Goal: Information Seeking & Learning: Understand process/instructions

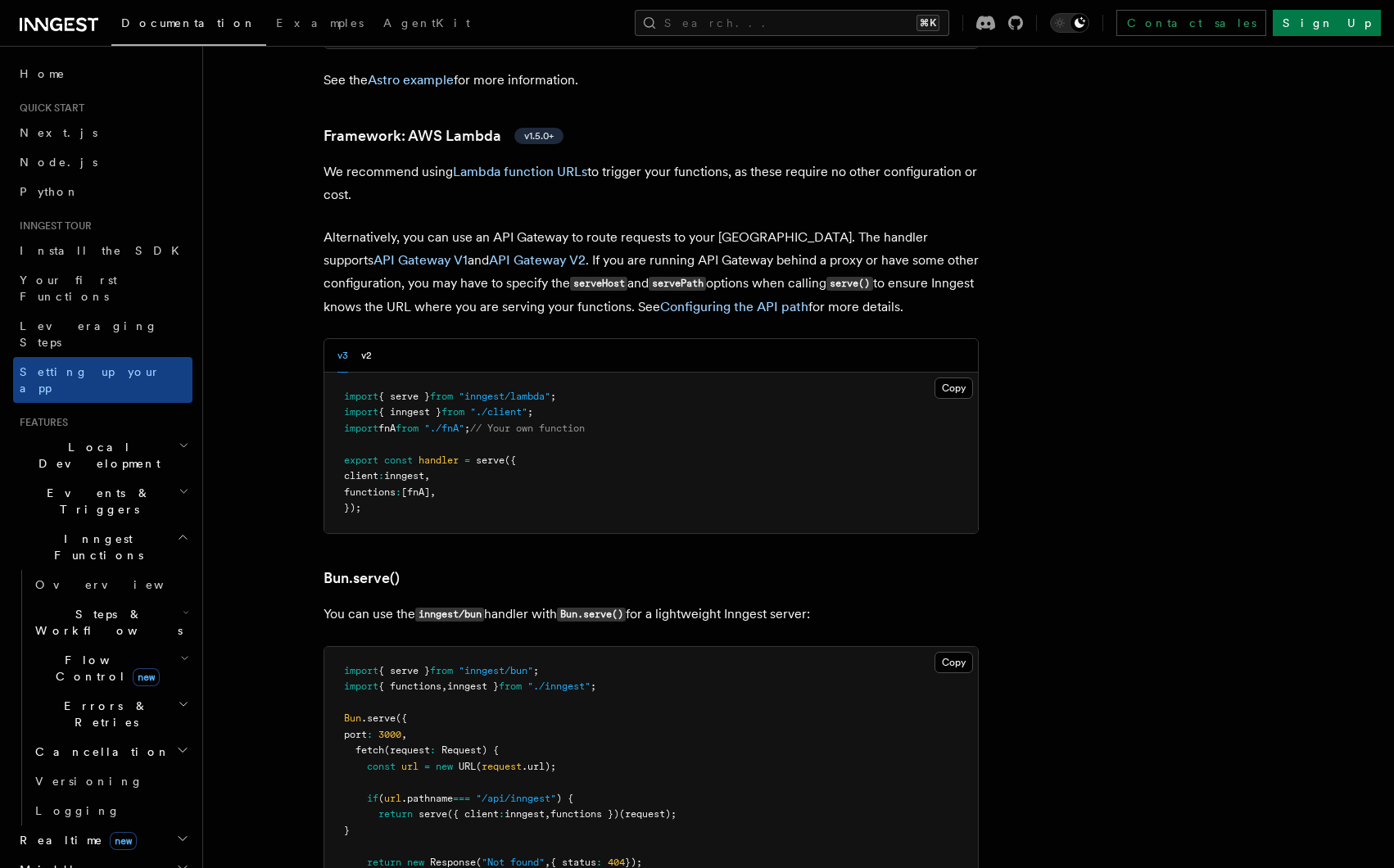
scroll to position [1669, 0]
click at [522, 564] on h3 "Bun.serve()" at bounding box center [651, 576] width 655 height 23
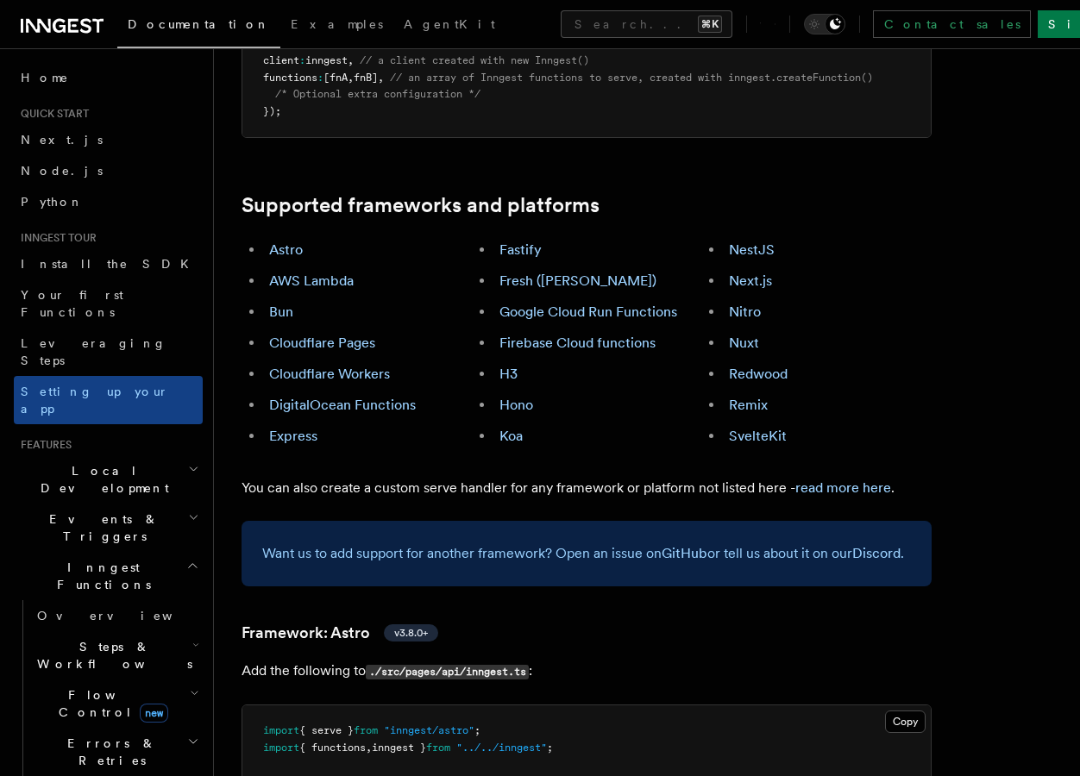
scroll to position [727, 0]
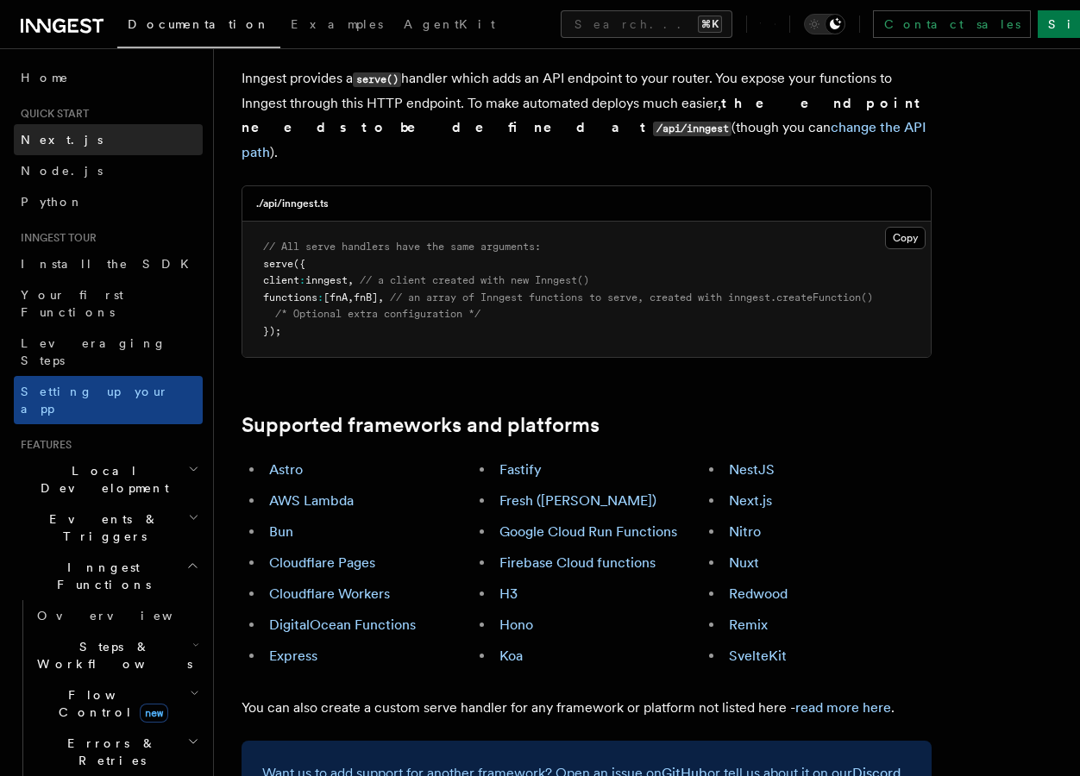
click at [52, 134] on span "Next.js" at bounding box center [62, 140] width 82 height 14
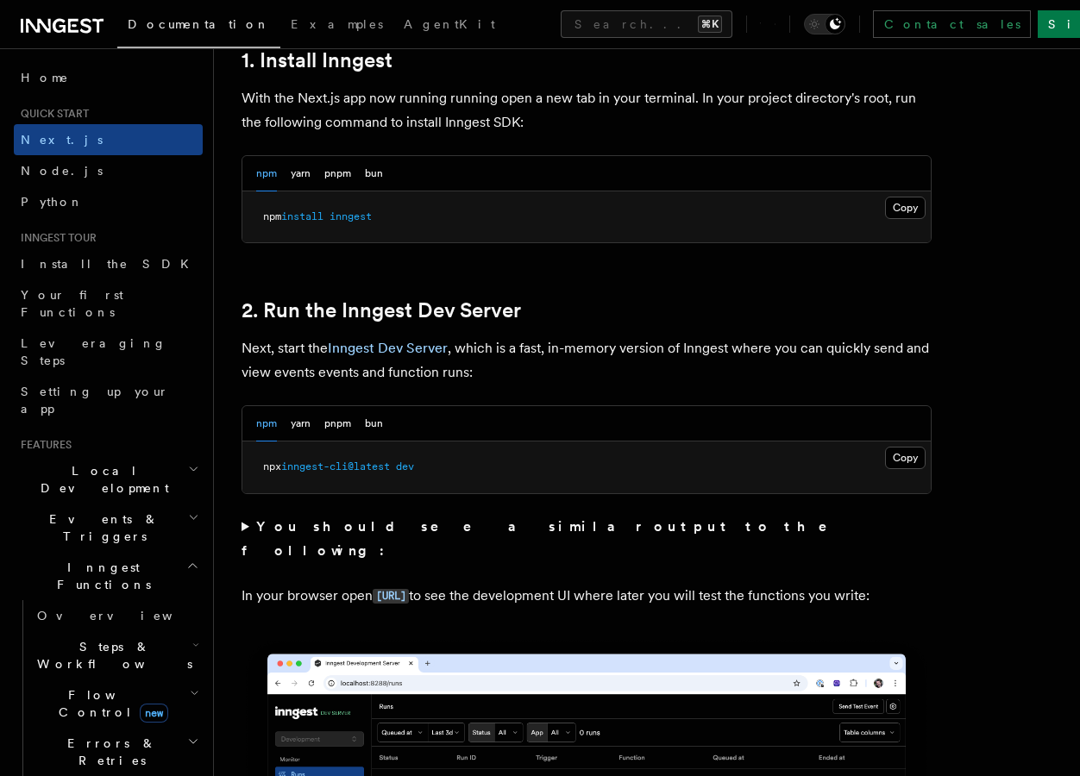
scroll to position [979, 0]
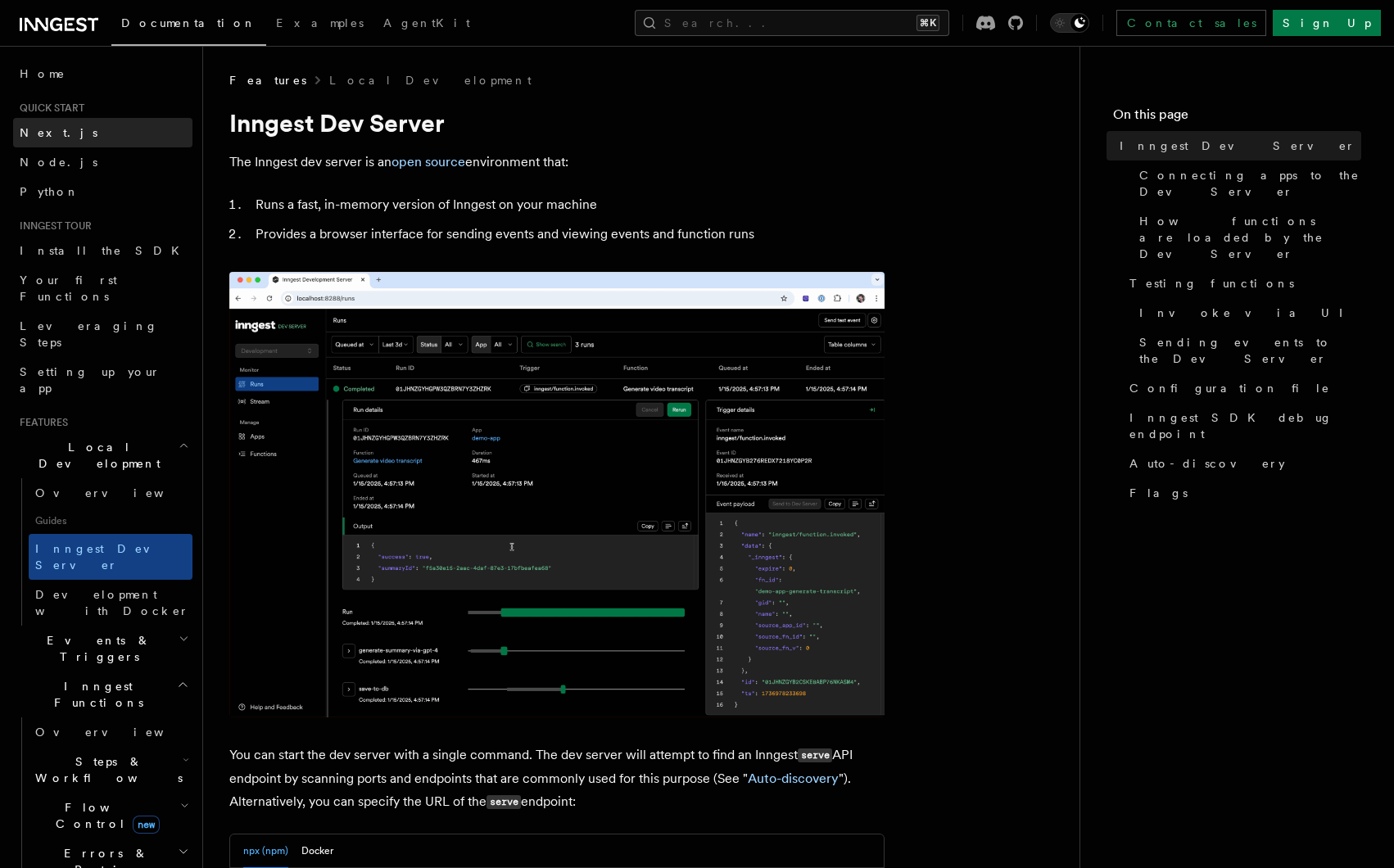
click at [36, 136] on span "Next.js" at bounding box center [59, 133] width 78 height 13
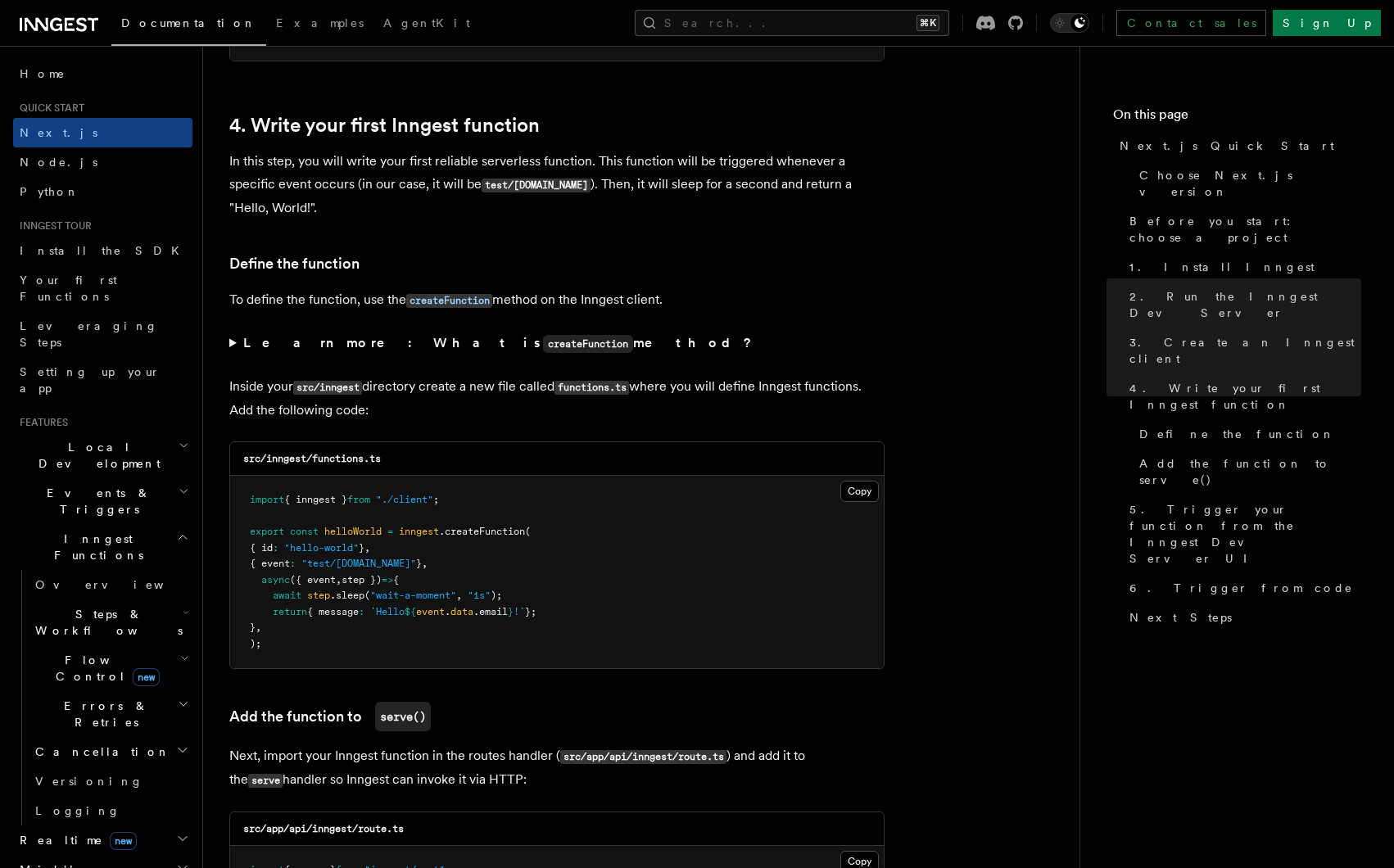
scroll to position [2600, 0]
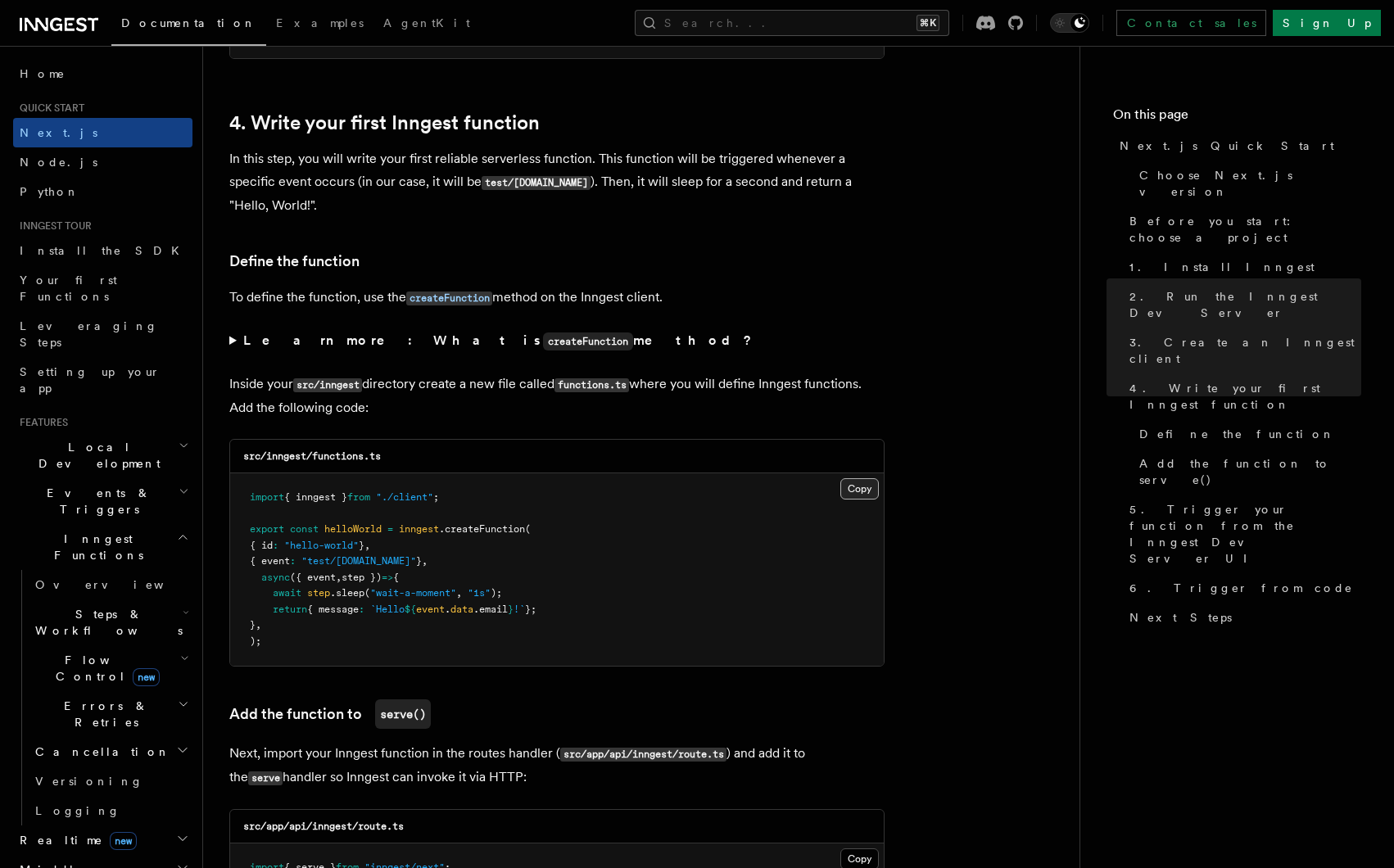
click at [861, 491] on button "Copy Copied" at bounding box center [859, 489] width 39 height 21
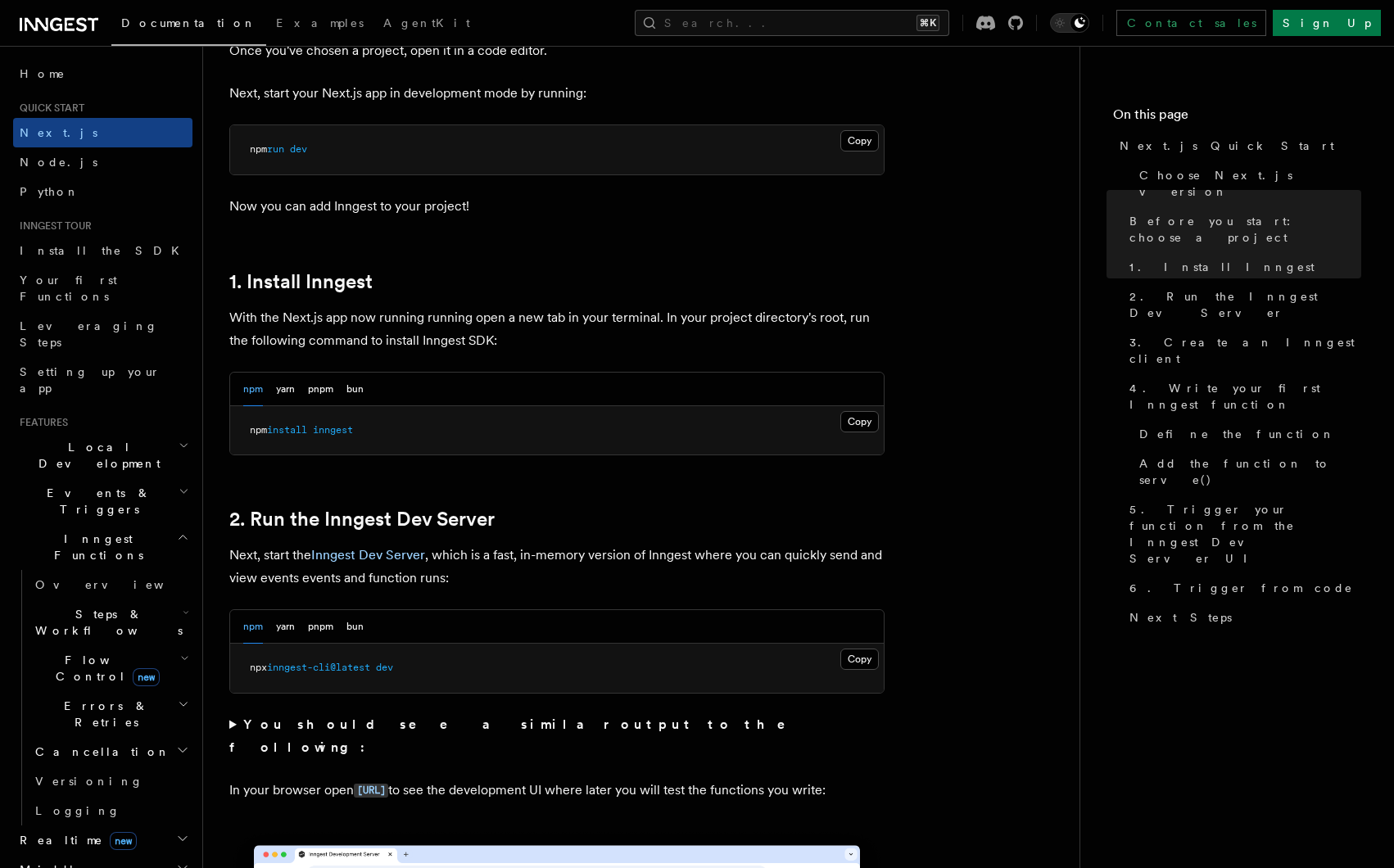
scroll to position [707, 0]
click at [598, 423] on pre "npm install inngest" at bounding box center [556, 432] width 653 height 49
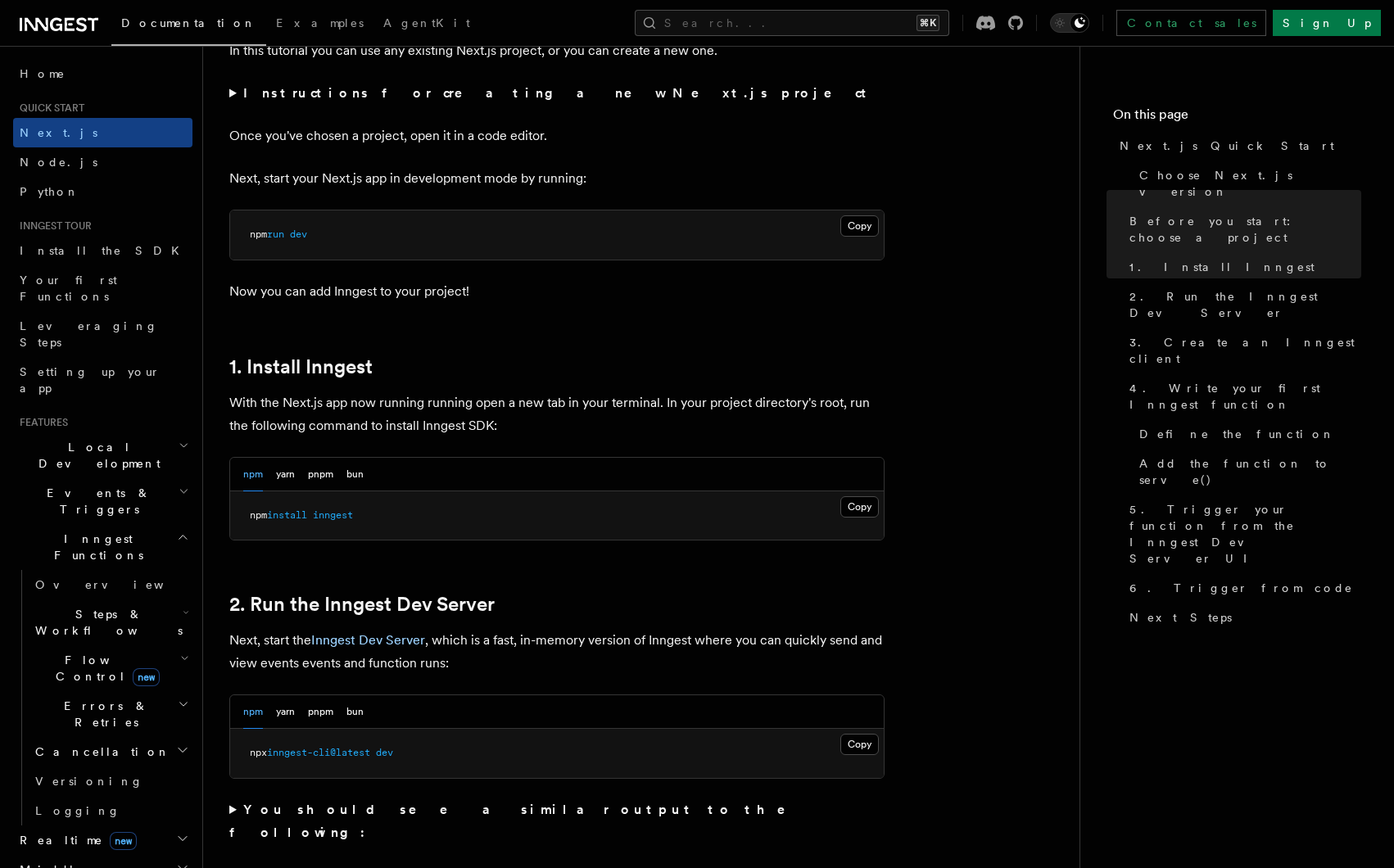
scroll to position [616, 0]
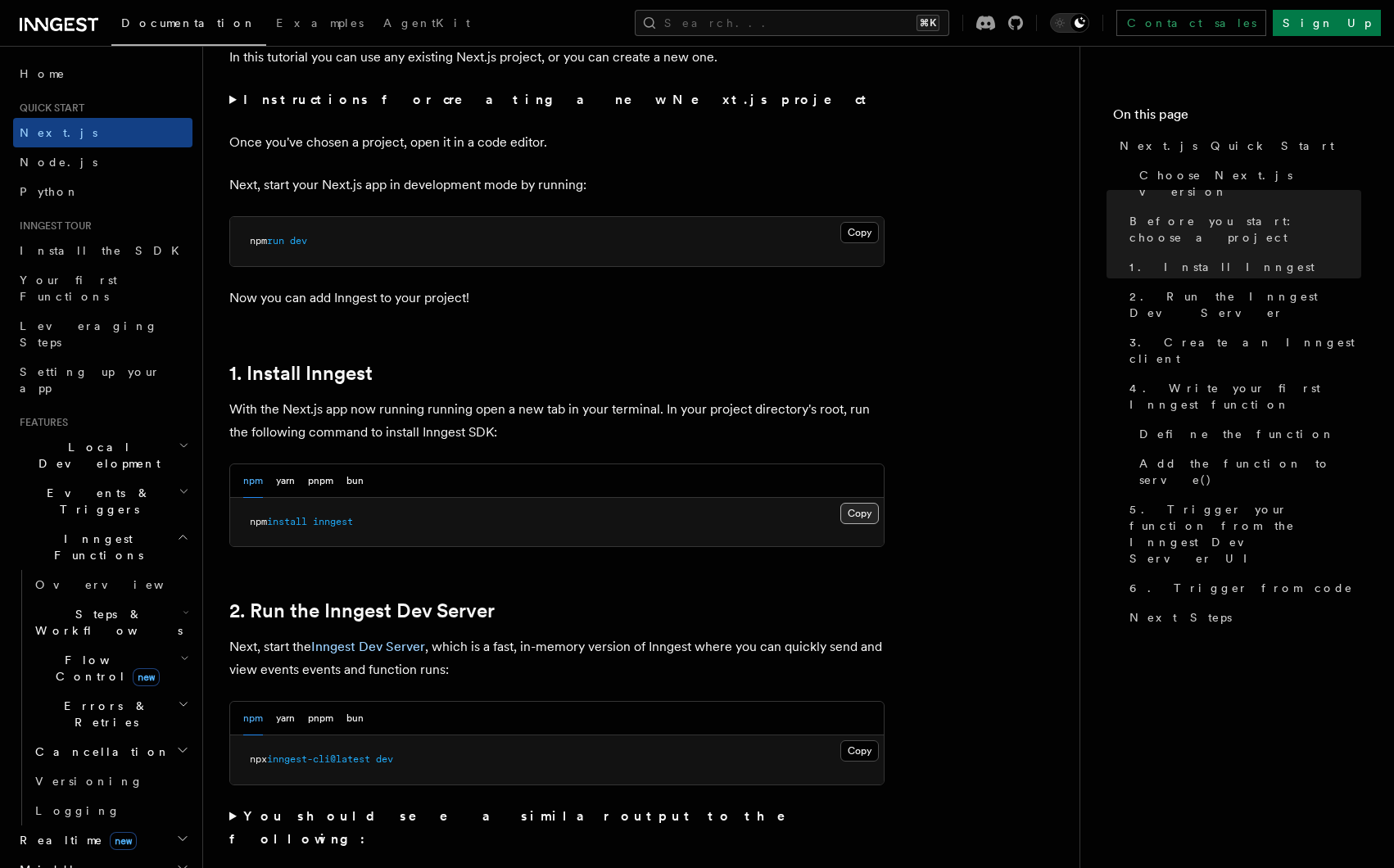
click at [861, 510] on button "Copy Copied" at bounding box center [859, 514] width 39 height 21
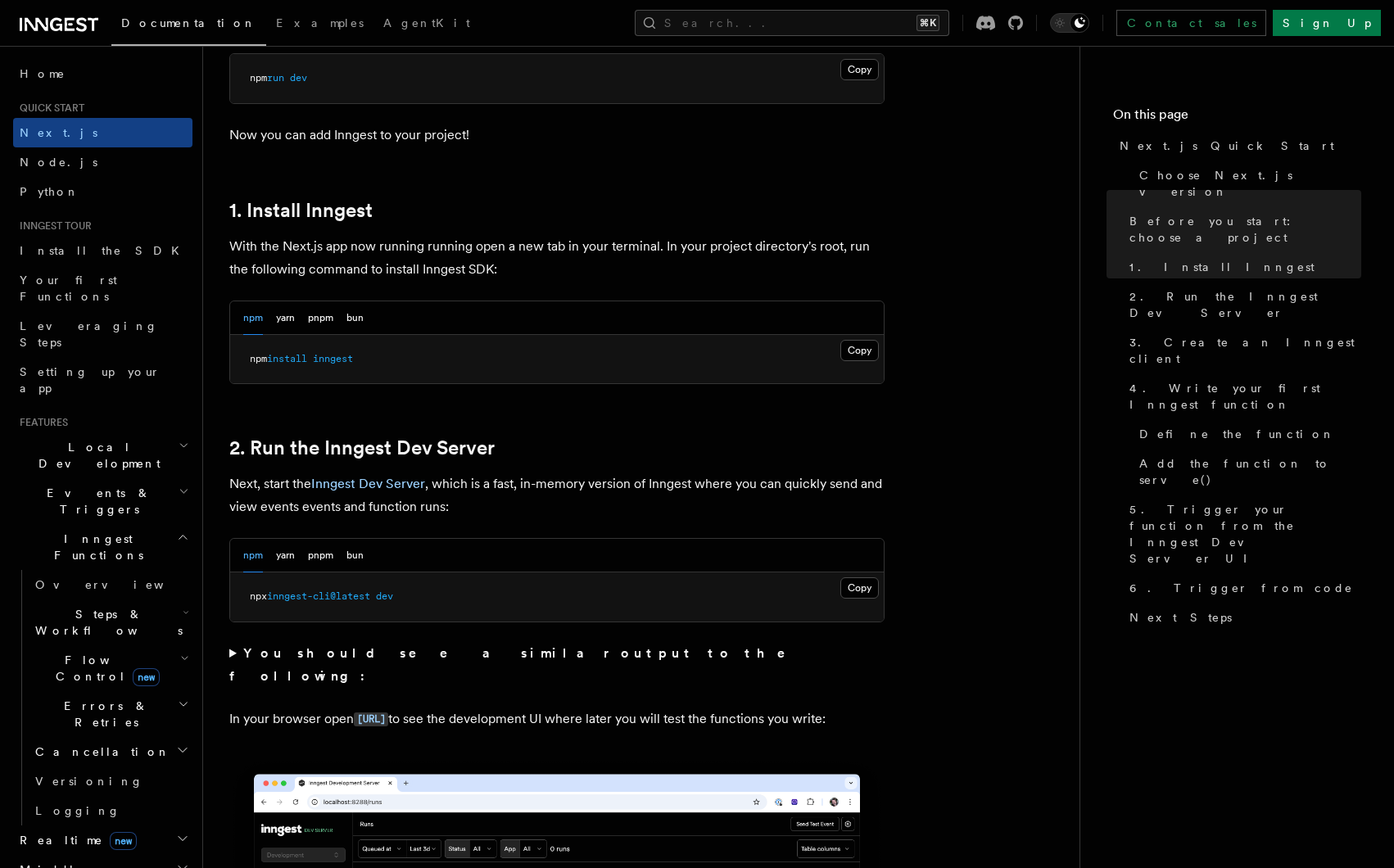
scroll to position [782, 0]
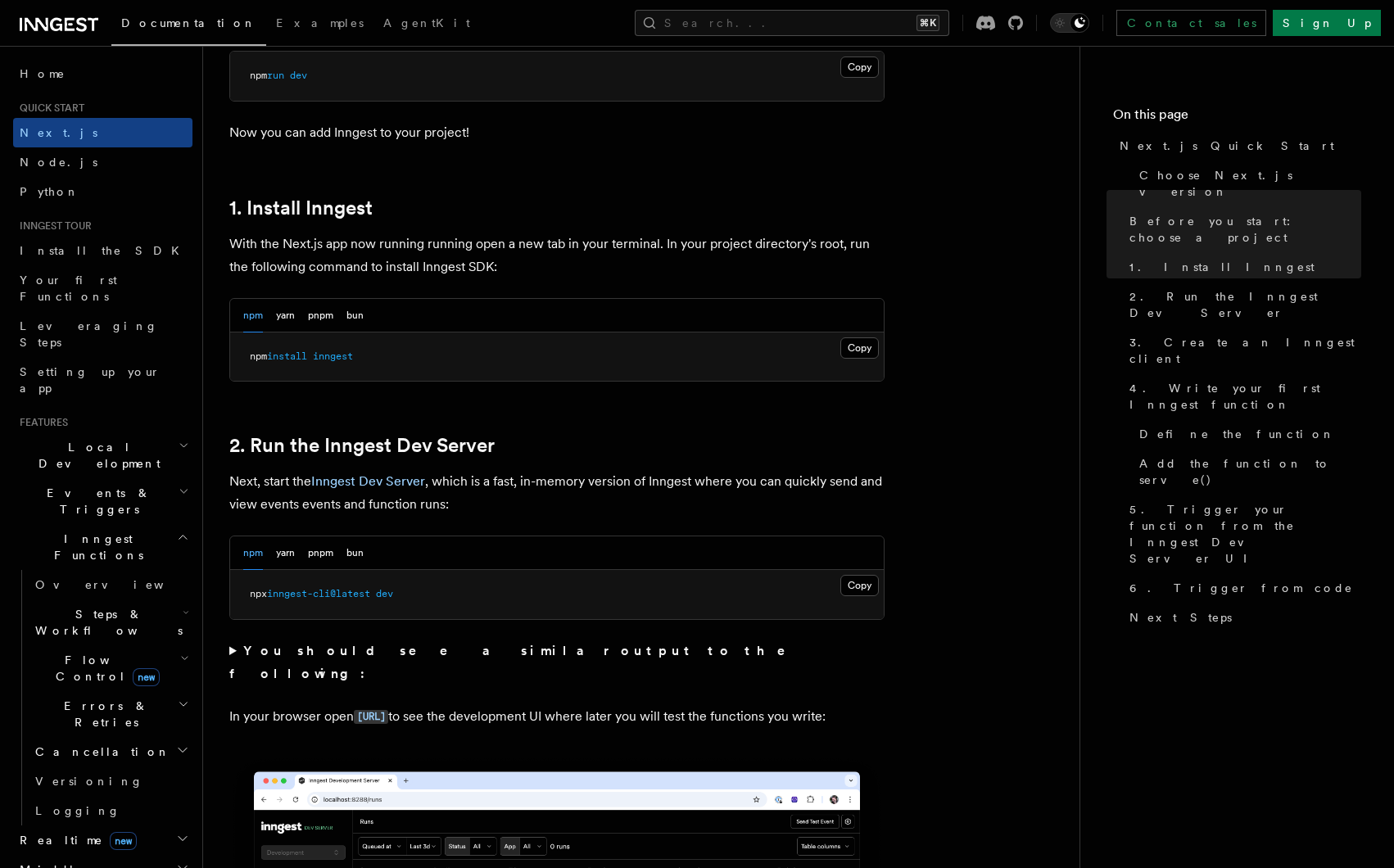
click at [235, 648] on summary "You should see a similar output to the following:" at bounding box center [557, 663] width 655 height 46
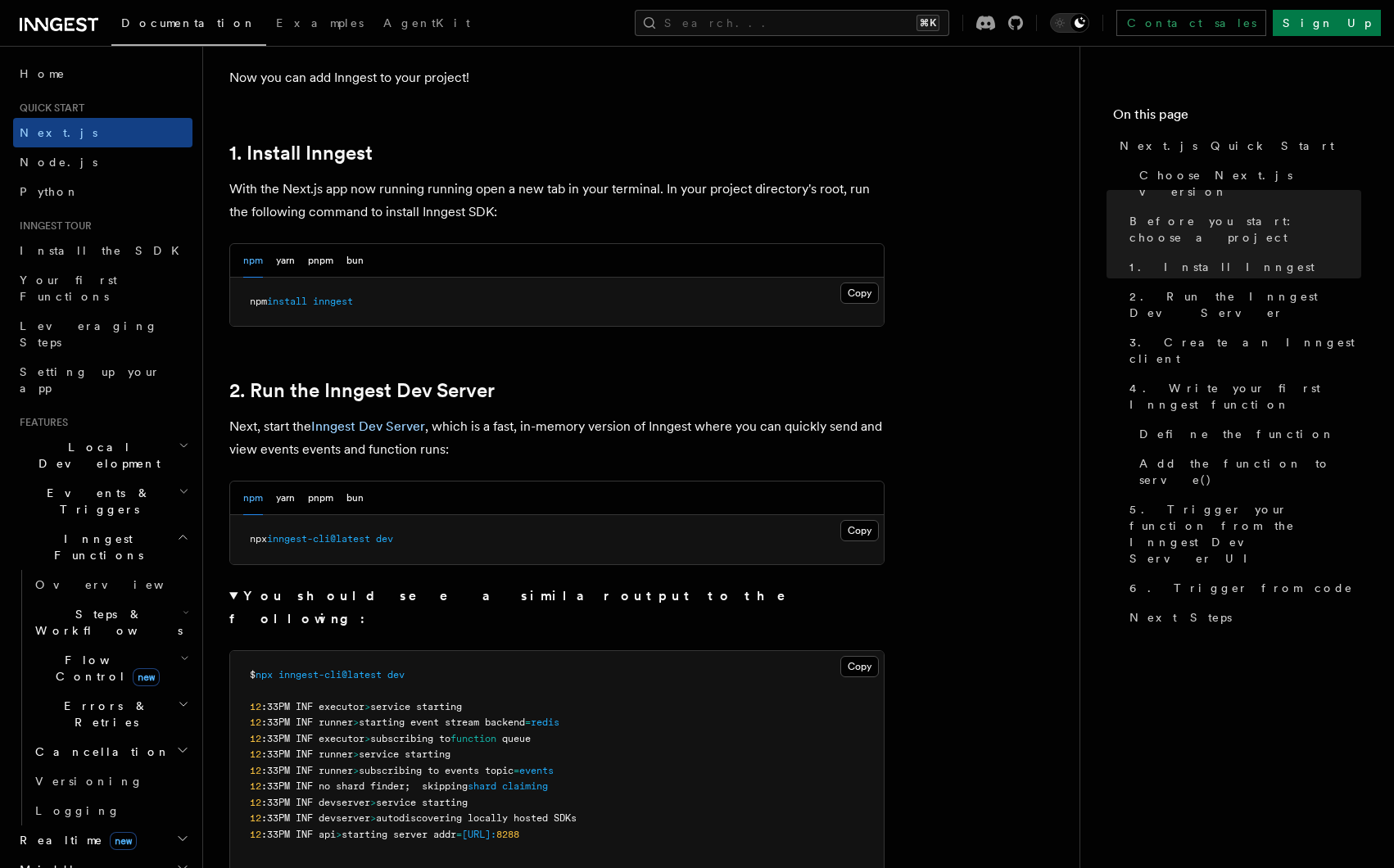
scroll to position [868, 0]
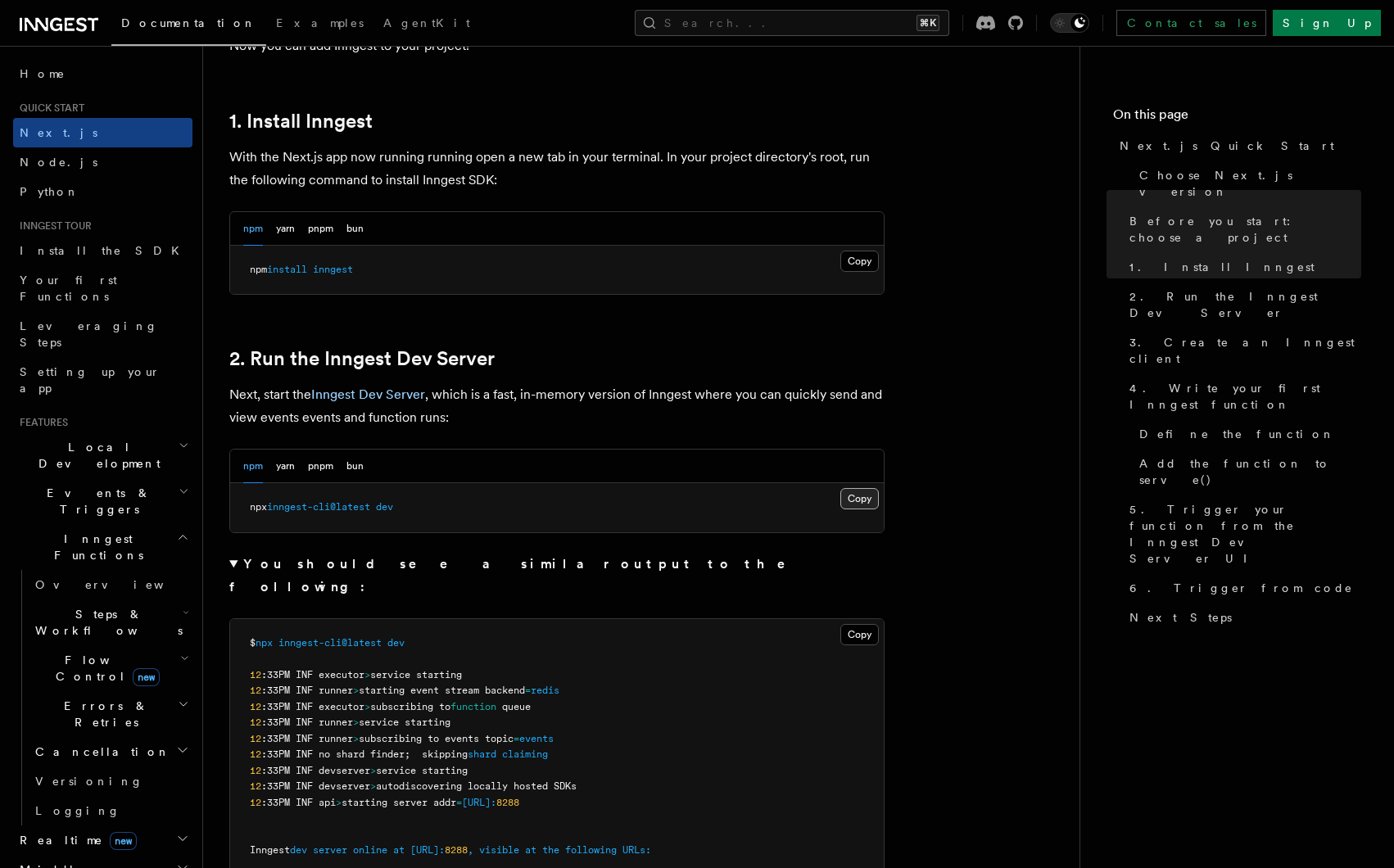
click at [855, 499] on button "Copy Copied" at bounding box center [859, 499] width 39 height 21
